Goal: Transaction & Acquisition: Purchase product/service

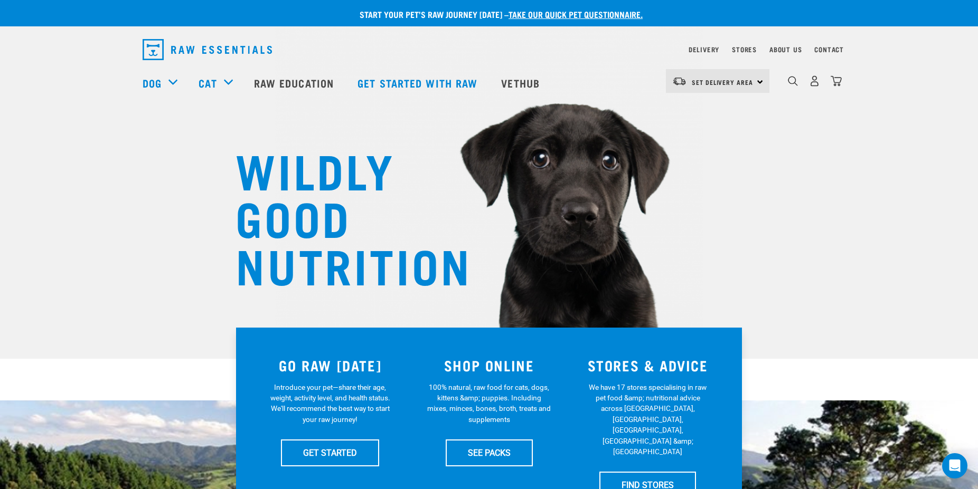
drag, startPoint x: 792, startPoint y: 82, endPoint x: 798, endPoint y: 84, distance: 6.2
click at [792, 82] on img "dropdown navigation" at bounding box center [793, 81] width 10 height 10
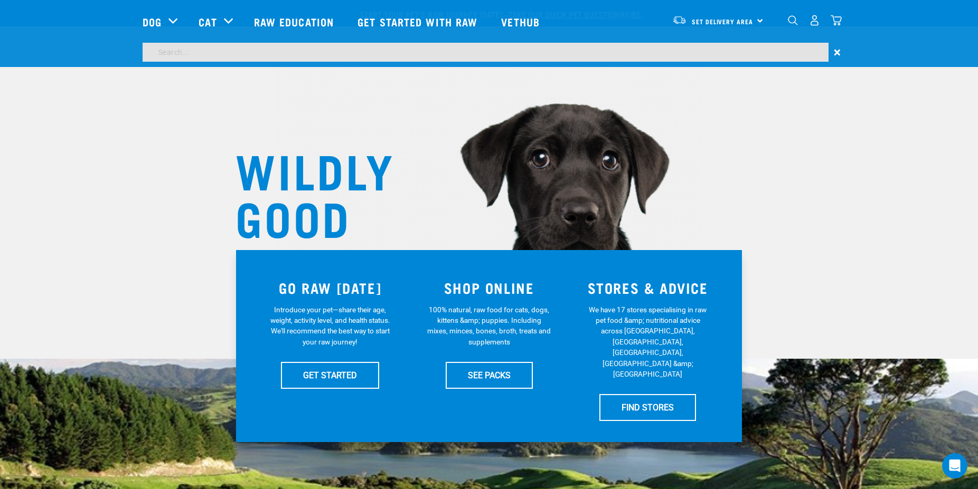
scroll to position [471, 0]
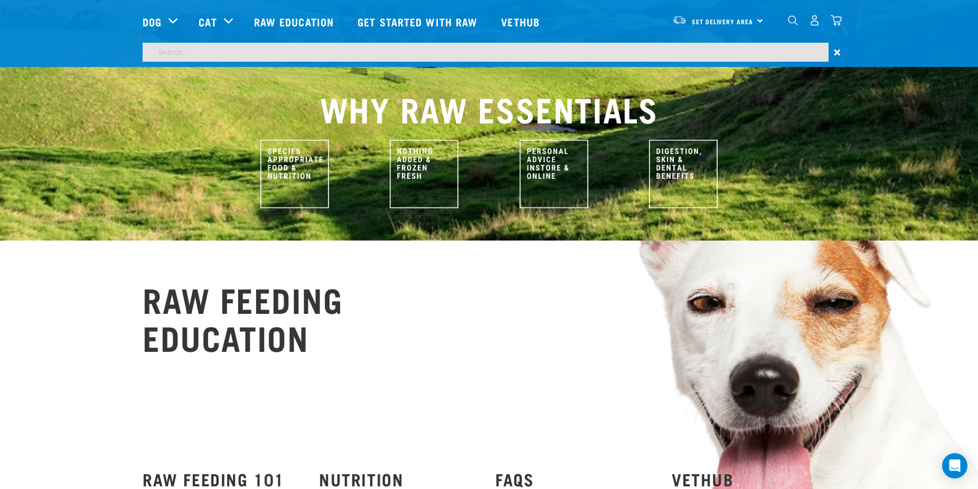
click at [260, 50] on input "search" at bounding box center [486, 52] width 686 height 19
type input "power mix"
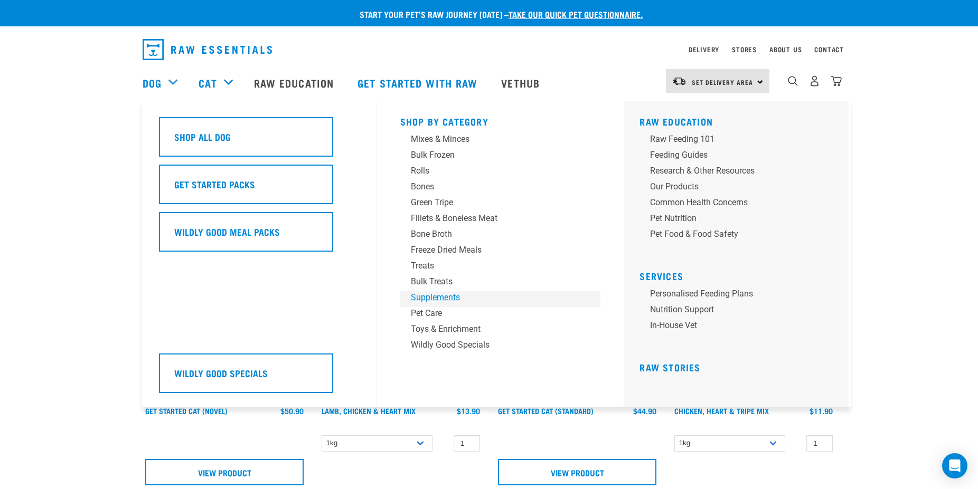
click at [434, 298] on div "Supplements" at bounding box center [493, 297] width 165 height 13
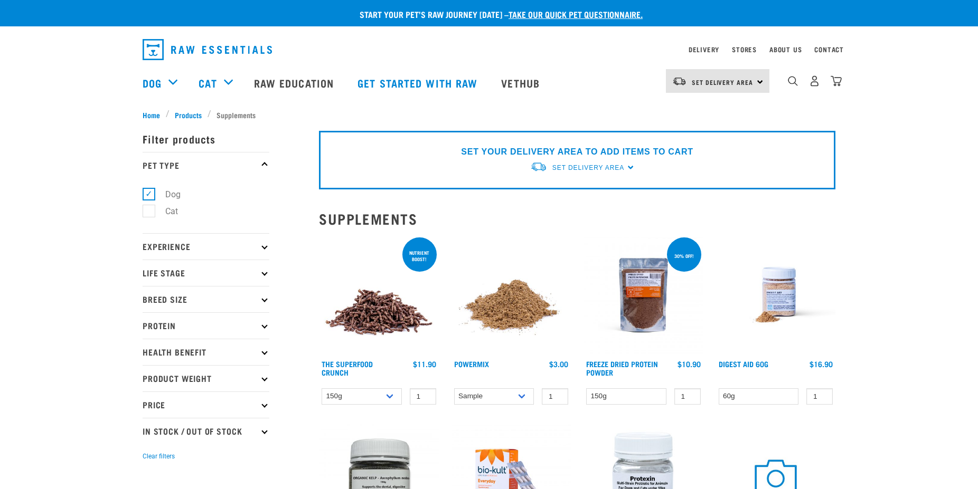
click at [508, 308] on img at bounding box center [511, 295] width 120 height 120
click at [472, 362] on link "Powermix" at bounding box center [471, 364] width 35 height 4
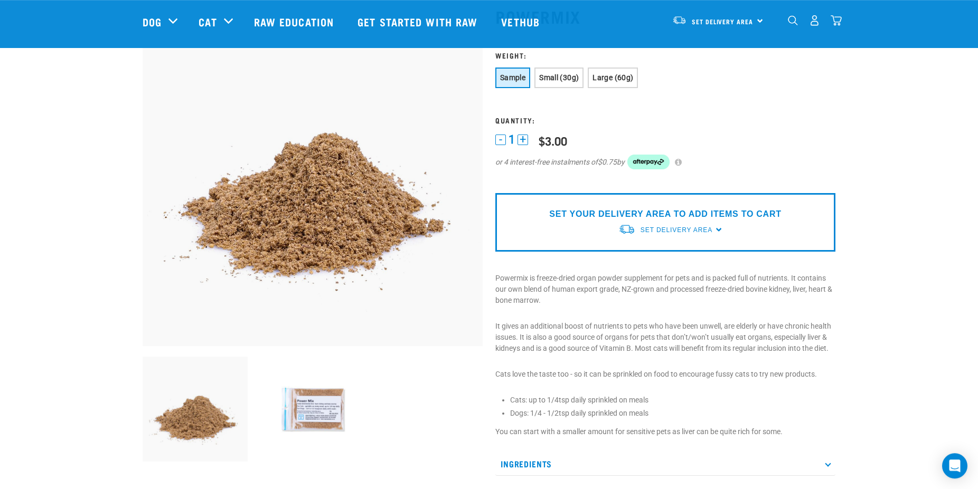
scroll to position [108, 0]
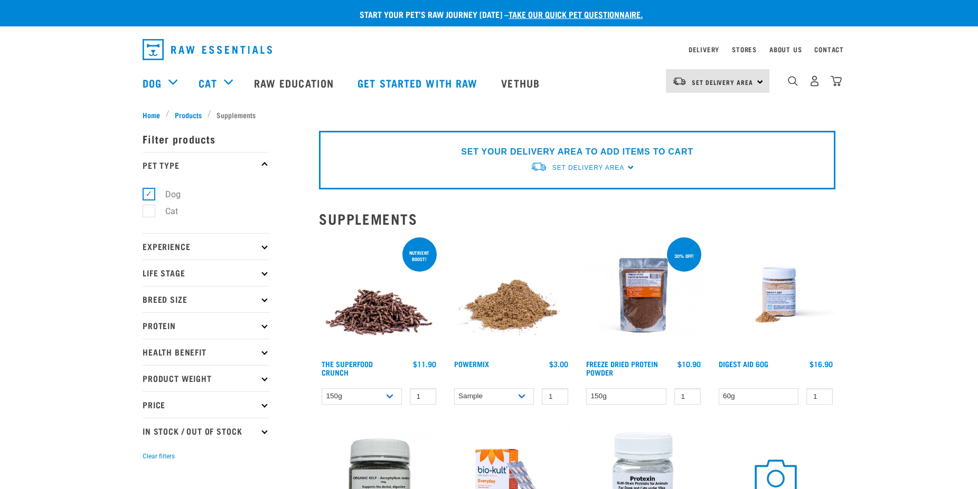
click at [652, 313] on img at bounding box center [643, 295] width 120 height 120
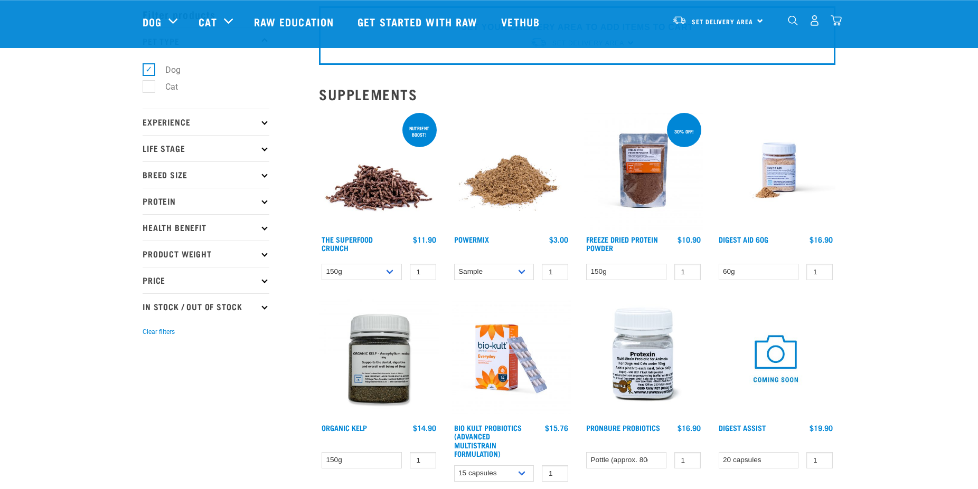
scroll to position [162, 0]
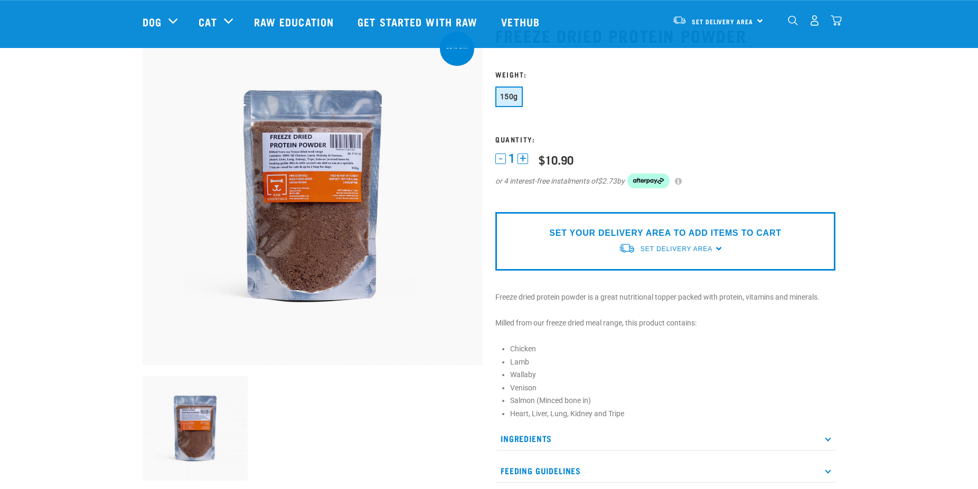
scroll to position [54, 0]
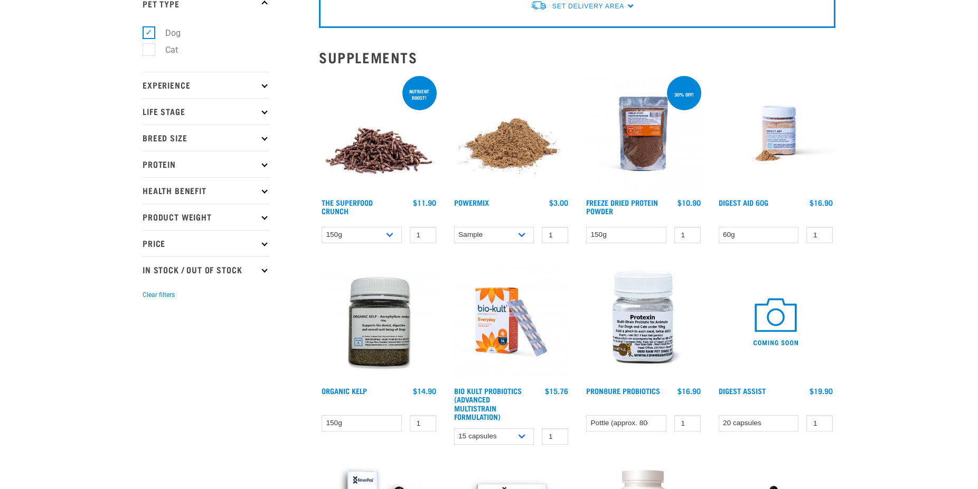
click at [403, 155] on img at bounding box center [379, 134] width 120 height 120
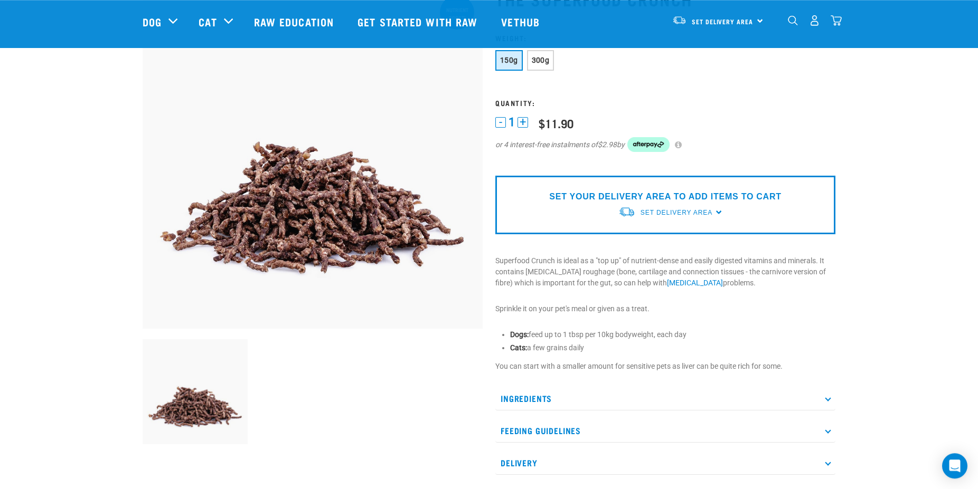
scroll to position [108, 0]
